Goal: Find specific page/section: Find specific page/section

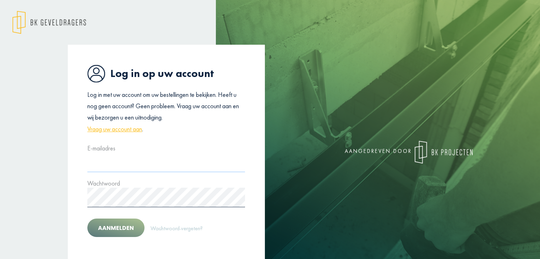
click at [97, 165] on input "text" at bounding box center [166, 163] width 158 height 20
type input "**********"
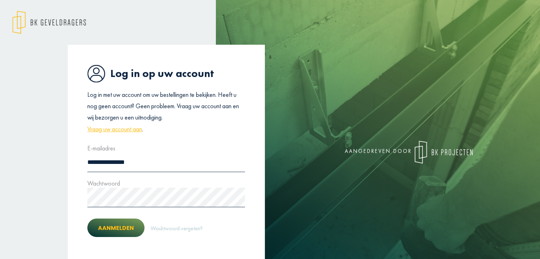
click at [109, 226] on font "Aanmelden" at bounding box center [116, 228] width 36 height 8
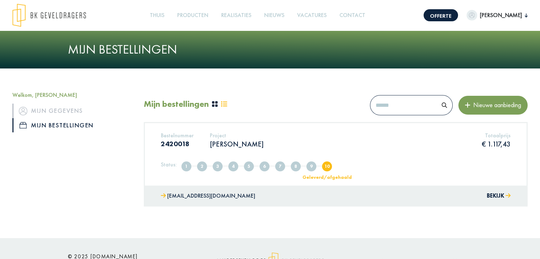
click at [60, 124] on font "Mijn bestellingen" at bounding box center [62, 125] width 63 height 8
click at [512, 14] on font "[PERSON_NAME]" at bounding box center [501, 14] width 42 height 7
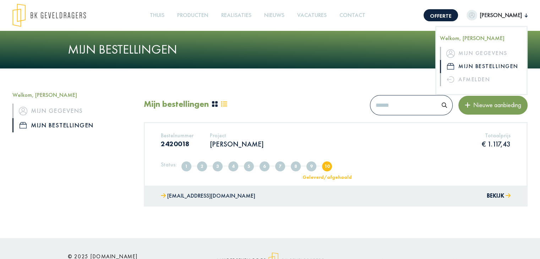
click at [404, 149] on div "Bestelnummer 2420018 Project Demuynck - Baumans Totaalprijs € 1.117,43" at bounding box center [335, 143] width 360 height 22
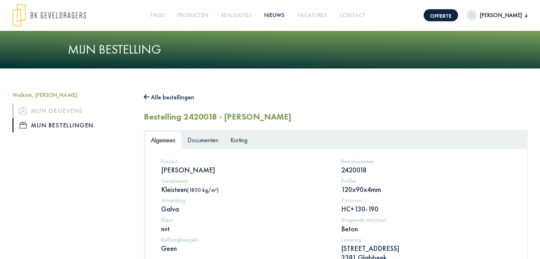
click at [279, 13] on font "Nieuws" at bounding box center [274, 14] width 20 height 7
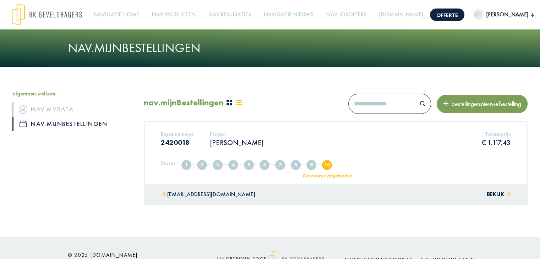
click at [308, 77] on div "algemeen.welkom, nav.myData nav.mijnBestellingen nav.mijnBestellingen bestellin…" at bounding box center [270, 152] width 540 height 170
click at [444, 14] on font "Offerte" at bounding box center [447, 15] width 22 height 7
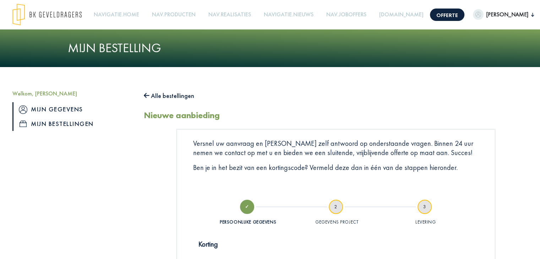
click at [56, 108] on font "Mijn gegevens" at bounding box center [57, 109] width 52 height 8
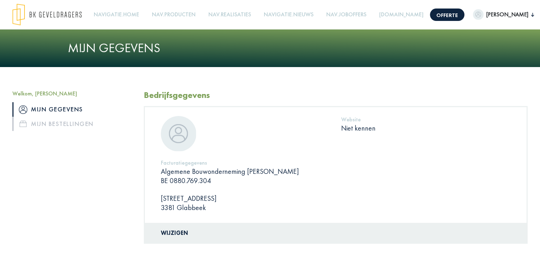
click at [348, 131] on font "Niet kennen" at bounding box center [358, 127] width 34 height 9
drag, startPoint x: 179, startPoint y: 133, endPoint x: 430, endPoint y: 167, distance: 253.9
click at [442, 169] on div "Facturatiegegevens Algemene Bouwonderneming Rudi Blockx BE 0880.769.304 Station…" at bounding box center [335, 185] width 360 height 53
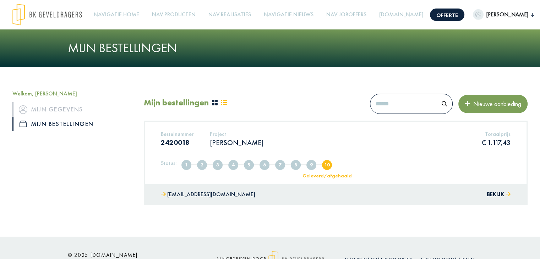
drag, startPoint x: 4, startPoint y: 83, endPoint x: 34, endPoint y: 97, distance: 33.3
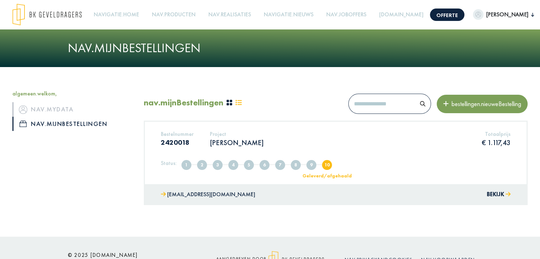
click at [351, 104] on input "text" at bounding box center [381, 104] width 66 height 20
type input "*******"
click at [420, 104] on img "button" at bounding box center [422, 103] width 5 height 5
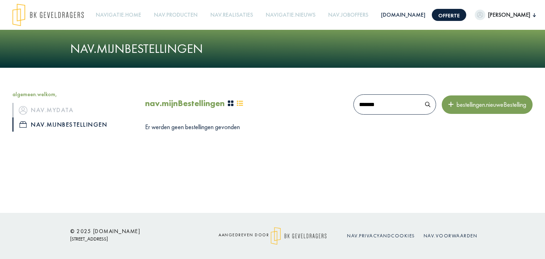
click at [399, 15] on font "[DOMAIN_NAME]" at bounding box center [403, 14] width 44 height 7
